Goal: Task Accomplishment & Management: Manage account settings

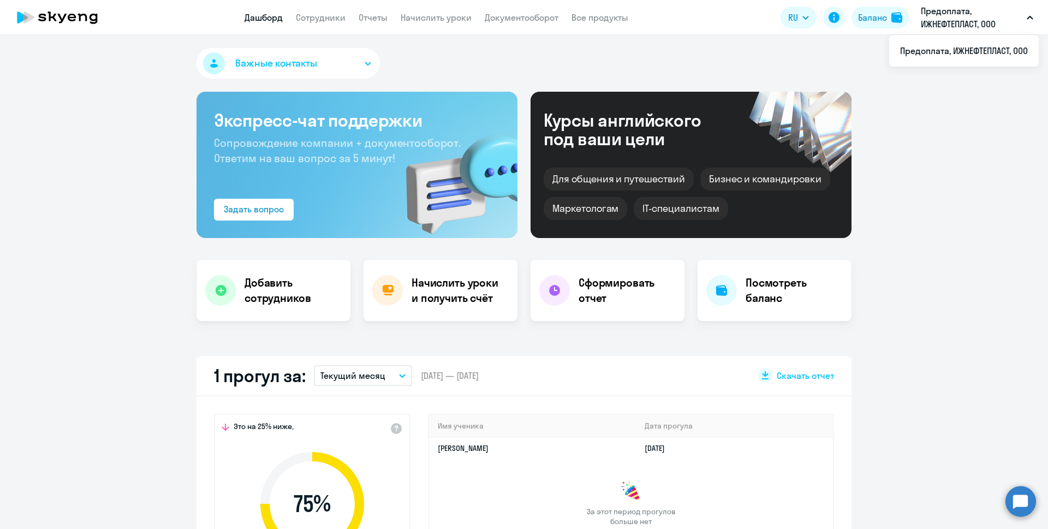
select select "30"
click at [869, 16] on div "Баланс" at bounding box center [872, 17] width 29 height 13
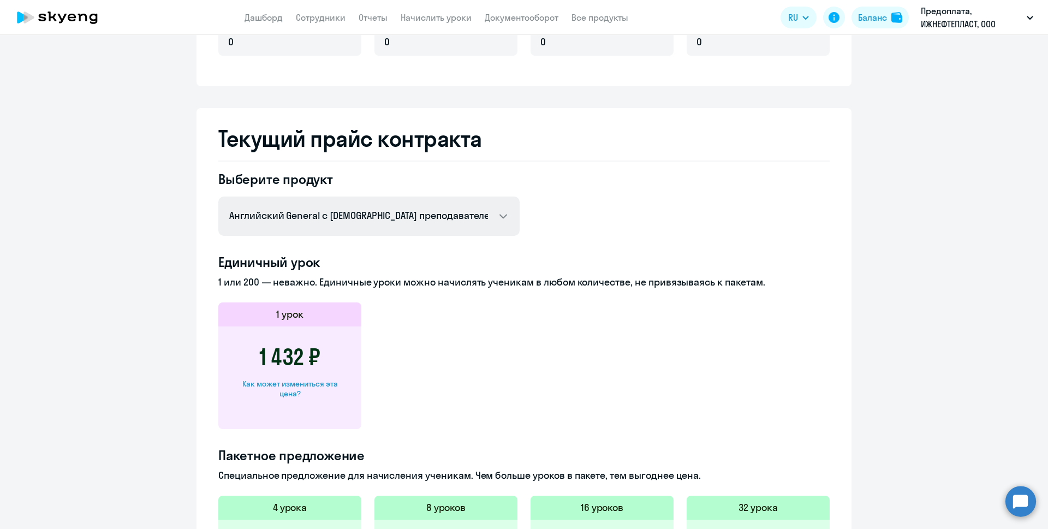
scroll to position [319, 0]
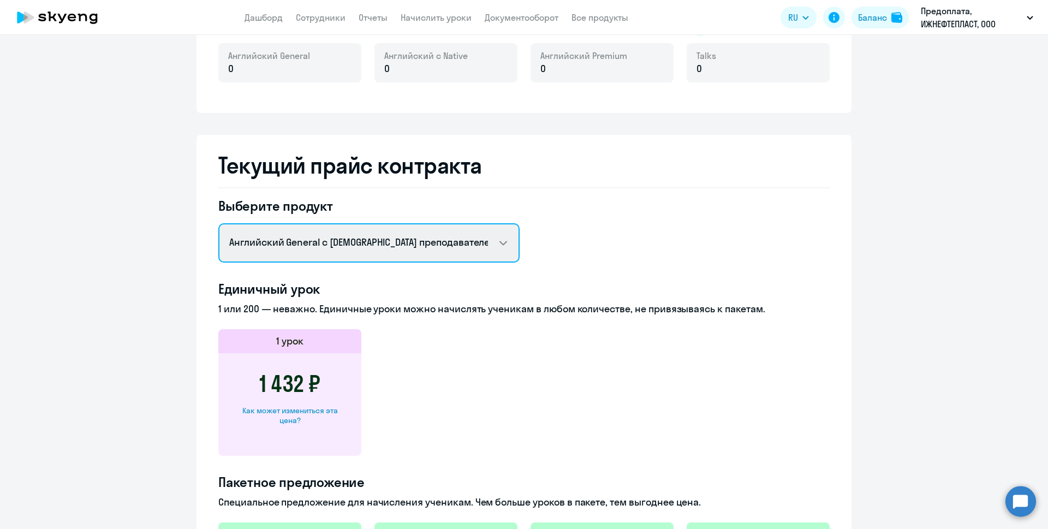
click at [340, 241] on select "Английский General с русскоговорящим преподавателем Английский General с англог…" at bounding box center [368, 242] width 301 height 39
select select "english_adult_not_native_speaker_premium"
click at [218, 223] on select "Английский General с русскоговорящим преподавателем Английский General с англог…" at bounding box center [368, 242] width 301 height 39
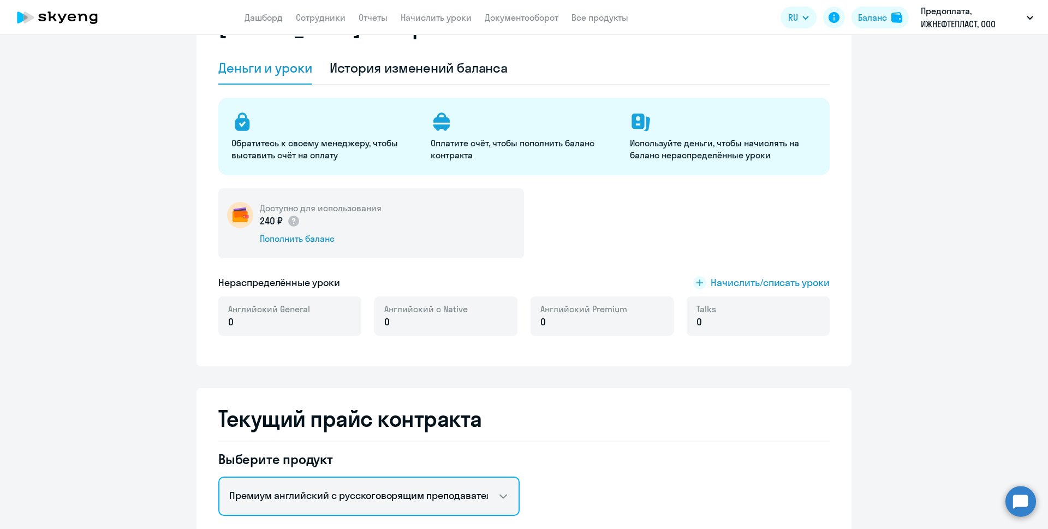
scroll to position [0, 0]
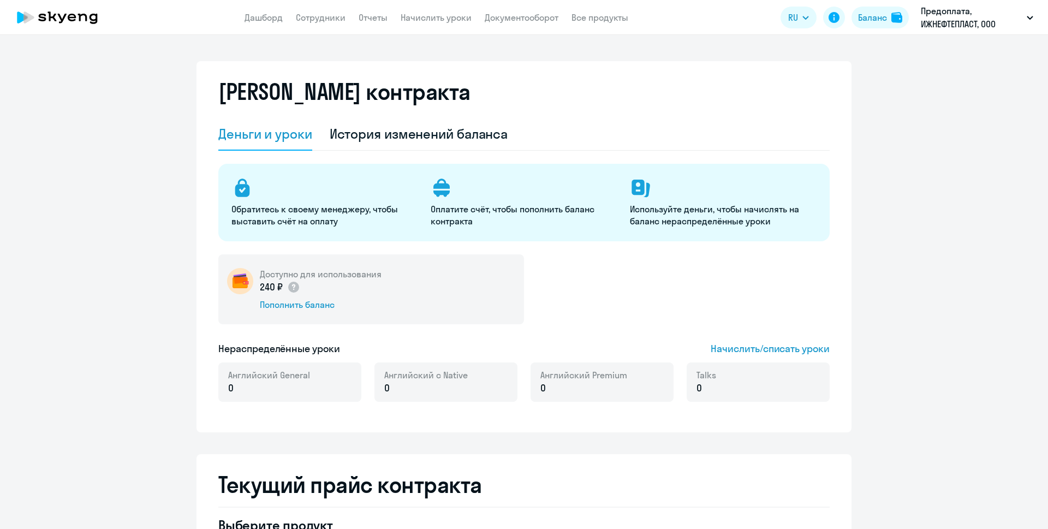
select select "english_adult_not_native_speaker"
